Goal: Navigation & Orientation: Find specific page/section

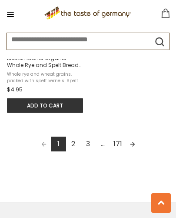
scroll to position [1279, 0]
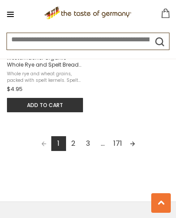
click at [75, 151] on link "2" at bounding box center [73, 143] width 15 height 15
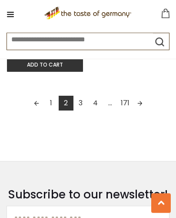
scroll to position [1318, 0]
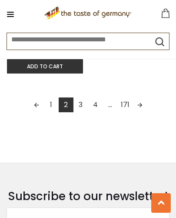
click at [81, 112] on link "3" at bounding box center [81, 104] width 15 height 15
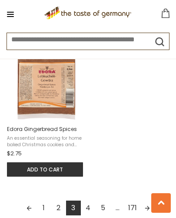
scroll to position [1209, 0]
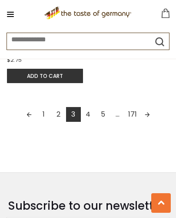
click at [88, 109] on link "4" at bounding box center [88, 114] width 15 height 15
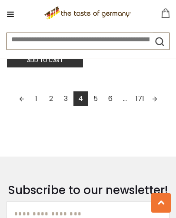
scroll to position [1312, 0]
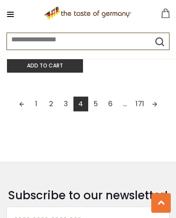
click at [96, 111] on link "5" at bounding box center [95, 104] width 15 height 15
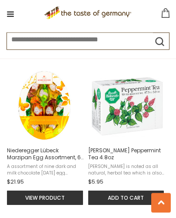
scroll to position [1040, 0]
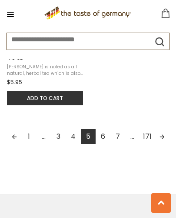
click at [105, 144] on link "6" at bounding box center [103, 136] width 15 height 15
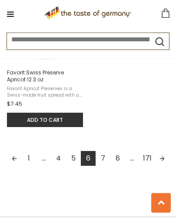
scroll to position [1265, 0]
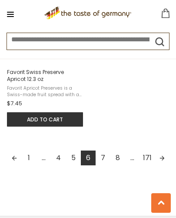
click at [105, 165] on link "7" at bounding box center [103, 158] width 15 height 15
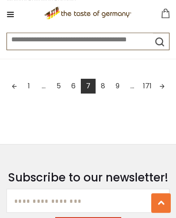
scroll to position [1335, 0]
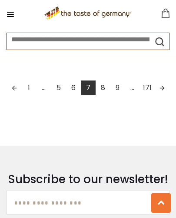
click at [104, 95] on link "8" at bounding box center [103, 87] width 15 height 15
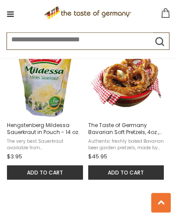
scroll to position [624, 0]
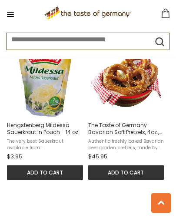
click at [149, 145] on span "Authentic freshly baked Bavarian beer garden pretzels, made by our Bavarian bak…" at bounding box center [126, 144] width 77 height 12
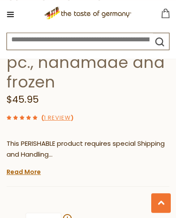
scroll to position [324, 0]
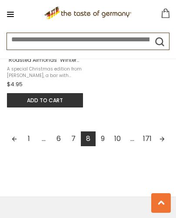
scroll to position [1283, 0]
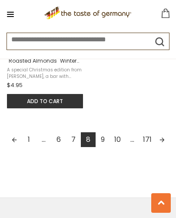
click at [91, 147] on link "8" at bounding box center [88, 139] width 15 height 15
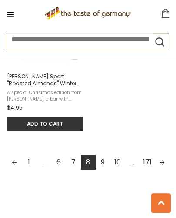
scroll to position [1262, 0]
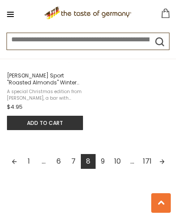
click at [104, 169] on link "9" at bounding box center [103, 161] width 15 height 15
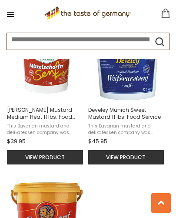
scroll to position [1081, 0]
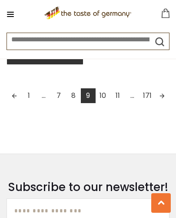
click at [106, 103] on link "10" at bounding box center [103, 95] width 15 height 15
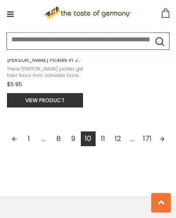
scroll to position [1284, 0]
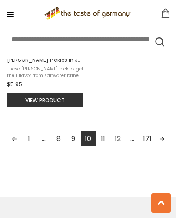
click at [103, 146] on link "11" at bounding box center [103, 138] width 15 height 15
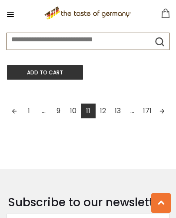
scroll to position [1312, 0]
click at [102, 118] on link "12" at bounding box center [103, 111] width 15 height 15
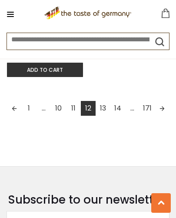
scroll to position [1314, 0]
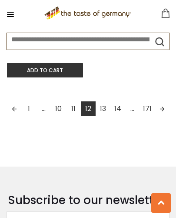
click at [103, 116] on link "13" at bounding box center [103, 108] width 15 height 15
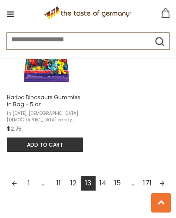
scroll to position [1240, 0]
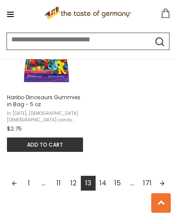
click at [105, 191] on link "14" at bounding box center [103, 183] width 15 height 15
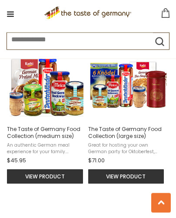
scroll to position [1061, 0]
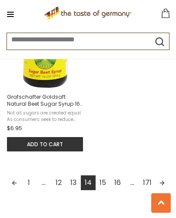
click at [106, 190] on link "15" at bounding box center [103, 182] width 15 height 15
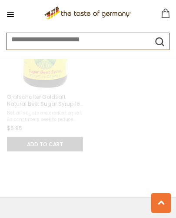
scroll to position [812, 0]
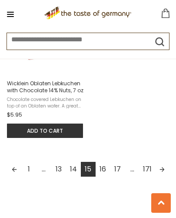
scroll to position [1249, 0]
